Goal: Check status: Check status

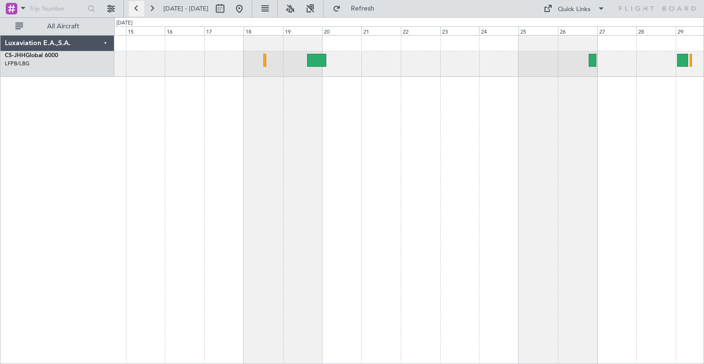
click at [135, 8] on button at bounding box center [136, 8] width 15 height 15
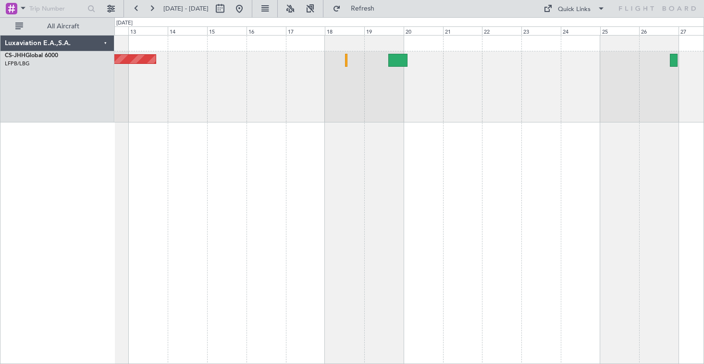
click at [104, 123] on div "Planned Maint Paris (Le Bourget) Luxaviation E.A.,S.A. CS-JHH Global 6000 LFPB/…" at bounding box center [352, 190] width 704 height 347
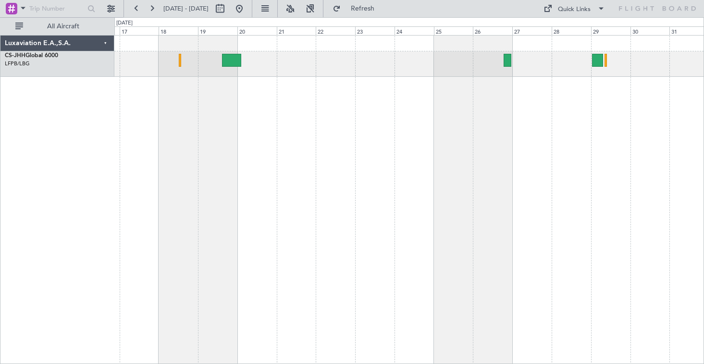
click at [411, 133] on div "Planned Maint [GEOGRAPHIC_DATA] ([GEOGRAPHIC_DATA])" at bounding box center [408, 199] width 589 height 329
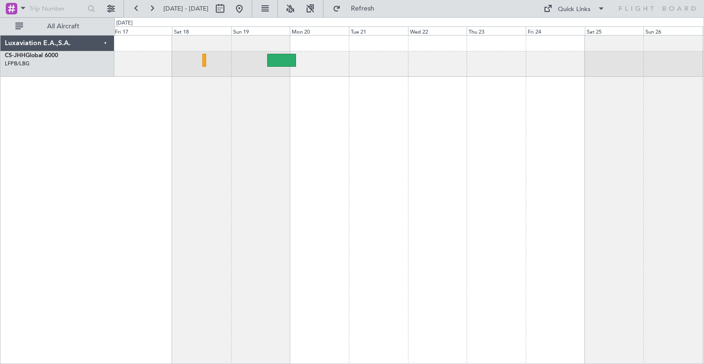
click at [0, 130] on html "[DATE] - [DATE] Refresh Quick Links All Aircraft Luxaviation E.A.,S.A. CS-JHH G…" at bounding box center [352, 182] width 704 height 364
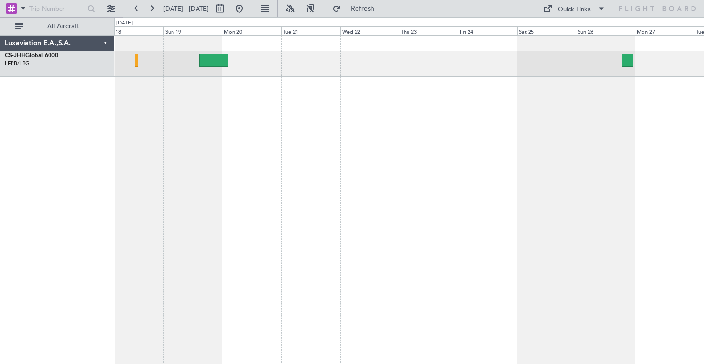
click at [385, 99] on div at bounding box center [408, 199] width 589 height 329
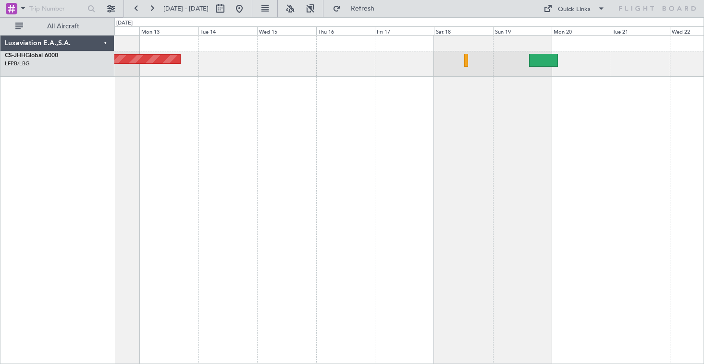
click at [540, 204] on div "Planned Maint [GEOGRAPHIC_DATA] ([GEOGRAPHIC_DATA])" at bounding box center [408, 199] width 589 height 329
